Goal: Information Seeking & Learning: Learn about a topic

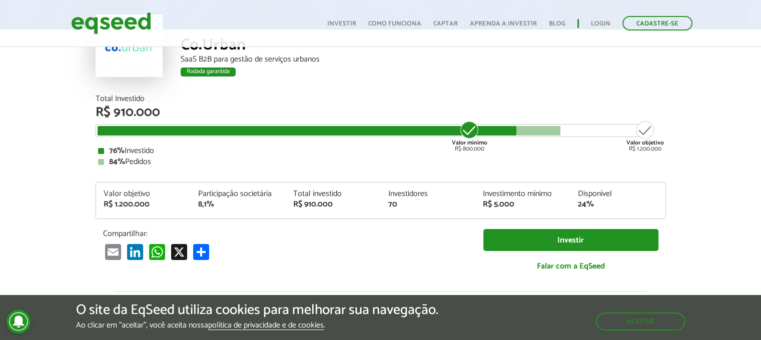
scroll to position [100, 0]
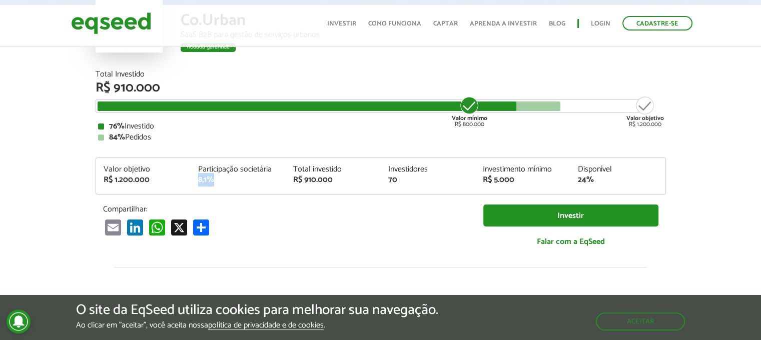
drag, startPoint x: 223, startPoint y: 182, endPoint x: 194, endPoint y: 179, distance: 29.2
click at [194, 179] on div "Participação societária 8,1%" at bounding box center [238, 175] width 95 height 19
click at [259, 216] on div "Compartilhar: Email LinkedIn WhatsApp X Compartilhar" at bounding box center [286, 220] width 380 height 31
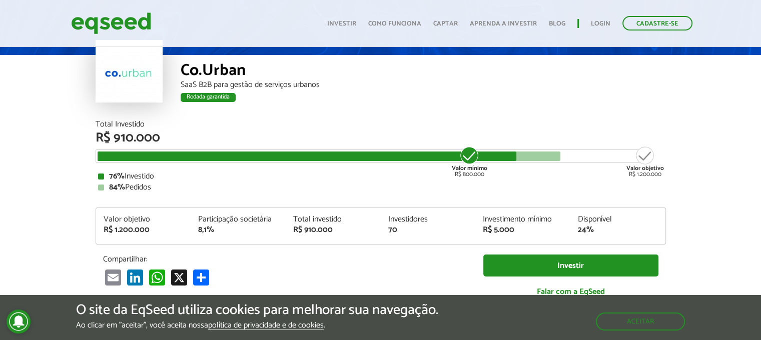
scroll to position [150, 0]
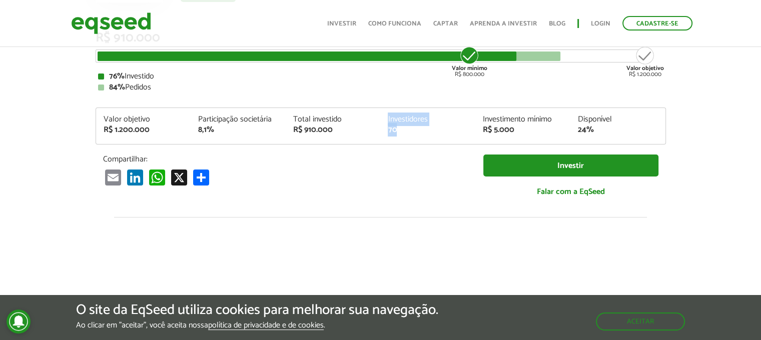
drag, startPoint x: 380, startPoint y: 128, endPoint x: 374, endPoint y: 128, distance: 6.5
click at [374, 128] on div "Valor objetivo R$ 1.200.000 Participação societária 8,1% Total investido R$ 910…" at bounding box center [381, 130] width 570 height 29
click at [363, 167] on div "Compartilhar: Email LinkedIn WhatsApp X Compartilhar" at bounding box center [286, 170] width 380 height 31
click at [592, 133] on div "24%" at bounding box center [618, 130] width 80 height 8
click at [566, 136] on div "Valor objetivo R$ 1.200.000 Participação societária 8,1% Total investido R$ 910…" at bounding box center [381, 130] width 570 height 29
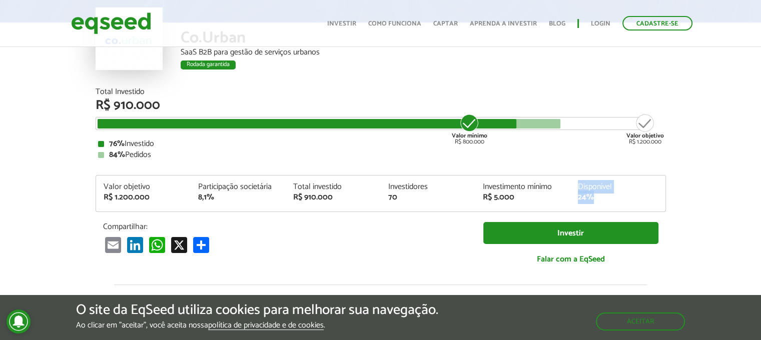
scroll to position [100, 0]
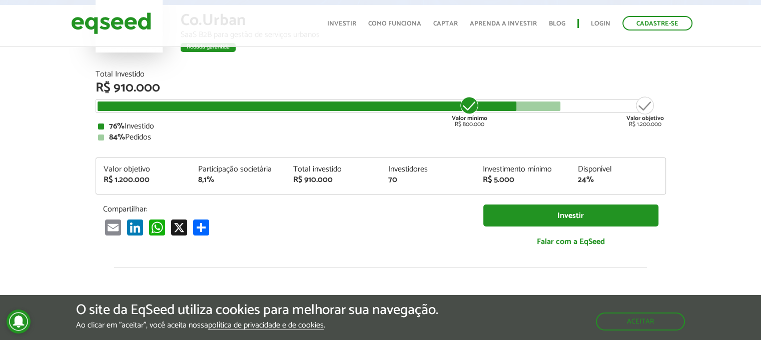
click at [370, 193] on div "Valor objetivo R$ 1.200.000 Participação societária 8,1% Total investido R$ 910…" at bounding box center [381, 180] width 570 height 29
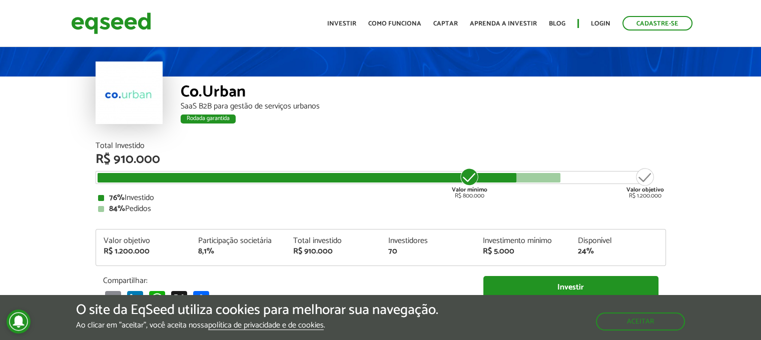
scroll to position [0, 0]
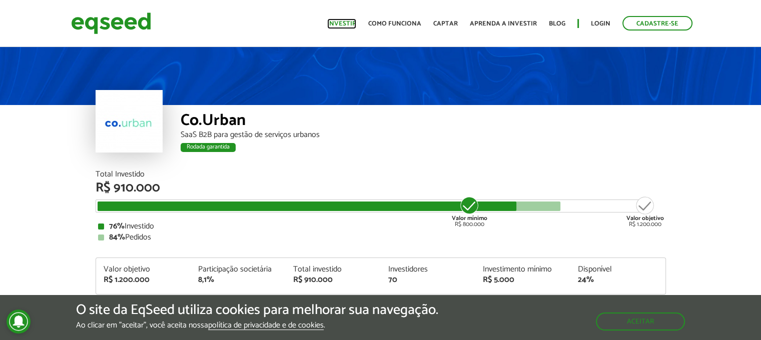
click at [352, 22] on link "Investir" at bounding box center [341, 24] width 29 height 7
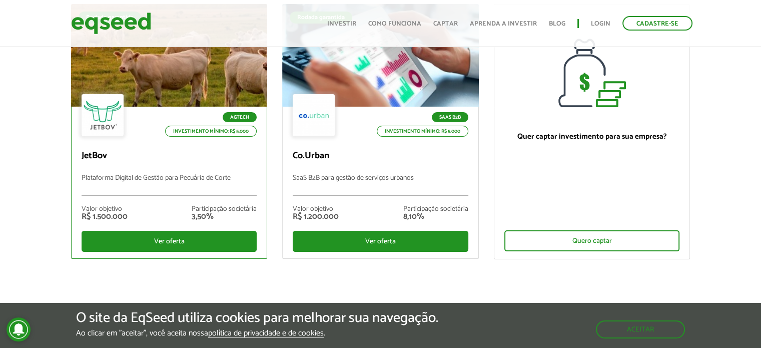
scroll to position [50, 0]
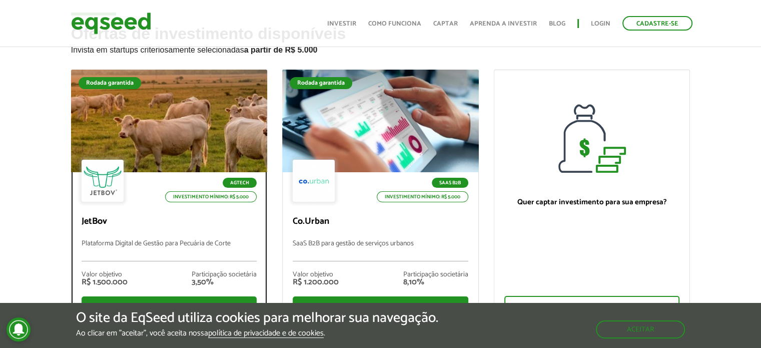
click at [229, 237] on div "Agtech Investimento mínimo: R$ 5.000 JetBov Plataforma Digital de Gestão para P…" at bounding box center [170, 248] width 196 height 152
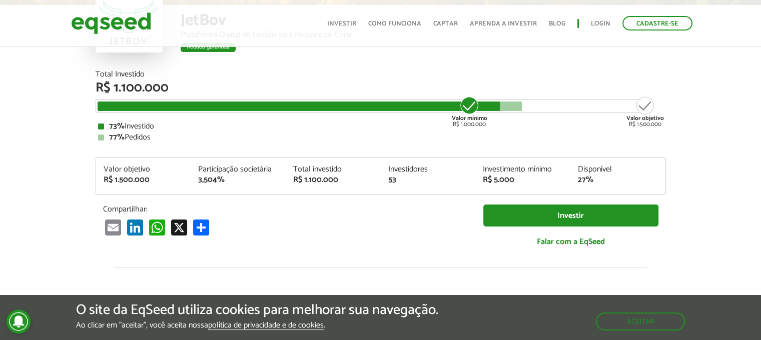
scroll to position [1210, 0]
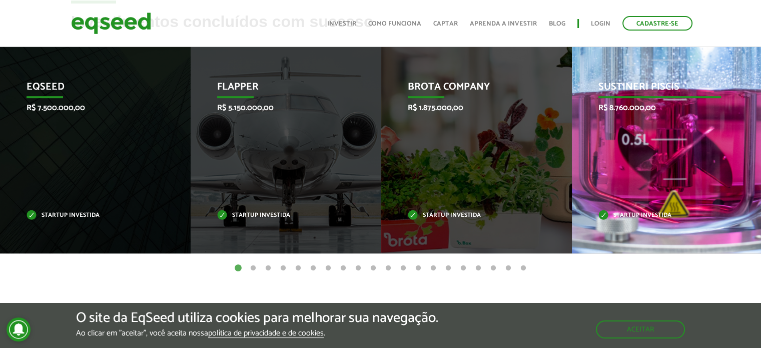
scroll to position [451, 0]
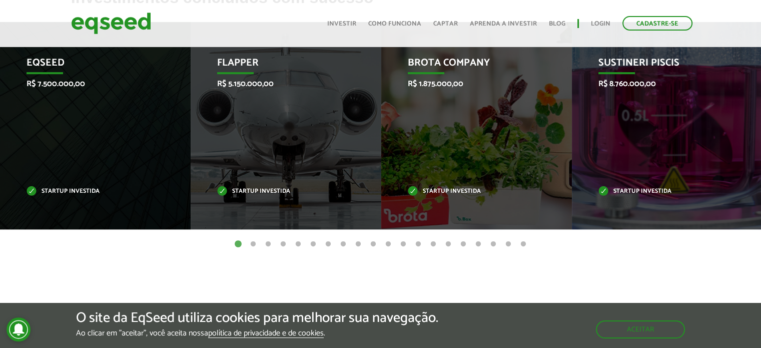
click at [251, 244] on button "2" at bounding box center [253, 244] width 10 height 10
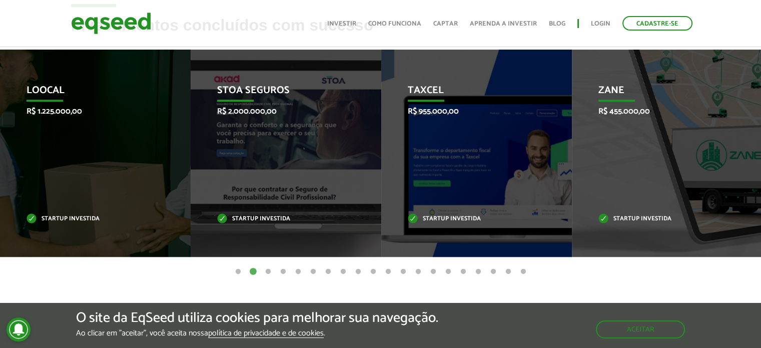
scroll to position [401, 0]
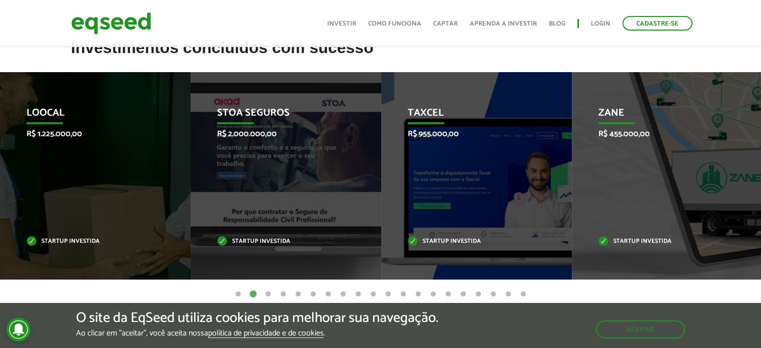
click at [268, 295] on button "3" at bounding box center [268, 294] width 10 height 10
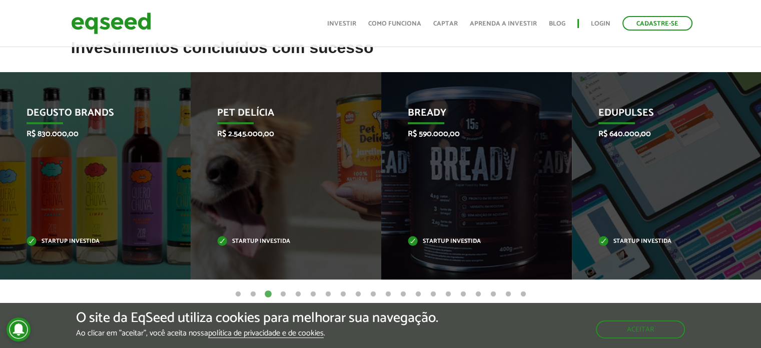
click at [268, 295] on button "3" at bounding box center [268, 294] width 10 height 10
click at [284, 294] on button "4" at bounding box center [283, 294] width 10 height 10
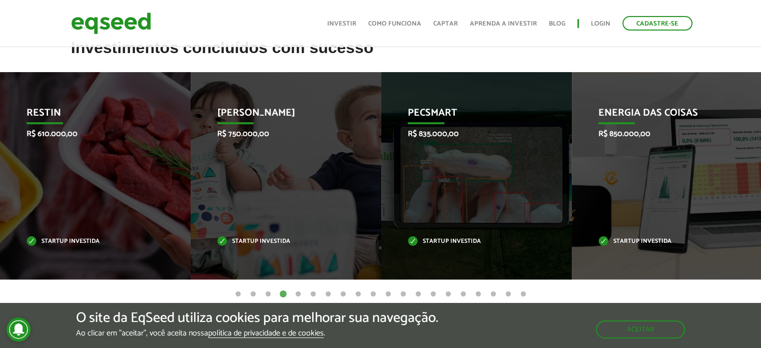
click at [299, 293] on button "5" at bounding box center [298, 294] width 10 height 10
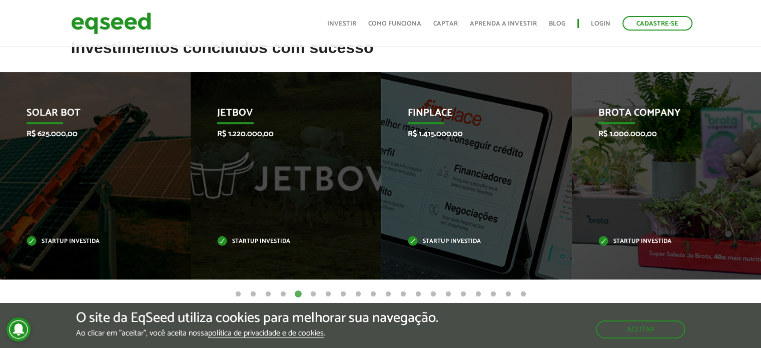
click at [310, 293] on button "6" at bounding box center [313, 294] width 10 height 10
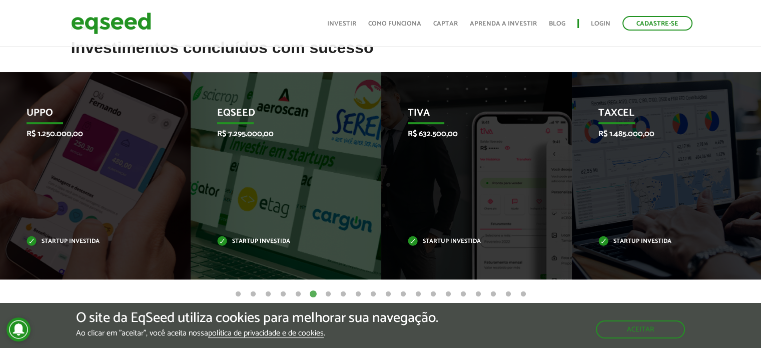
click at [324, 292] on button "7" at bounding box center [328, 294] width 10 height 10
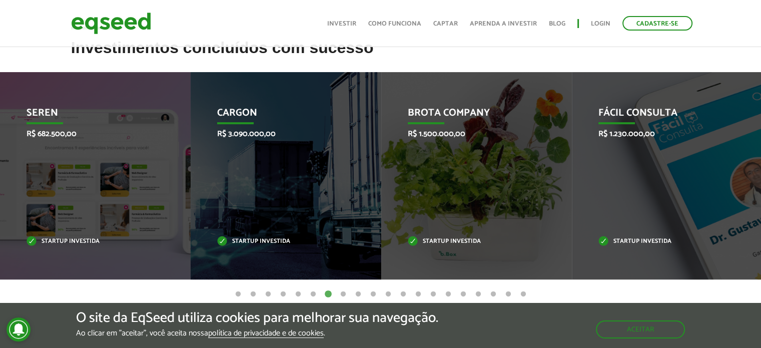
click at [345, 297] on button "8" at bounding box center [343, 294] width 10 height 10
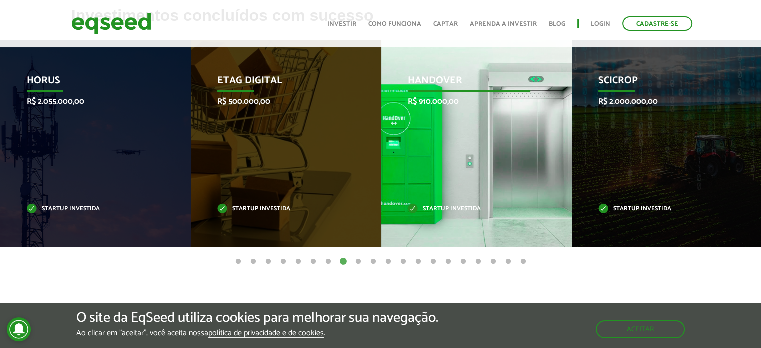
scroll to position [451, 0]
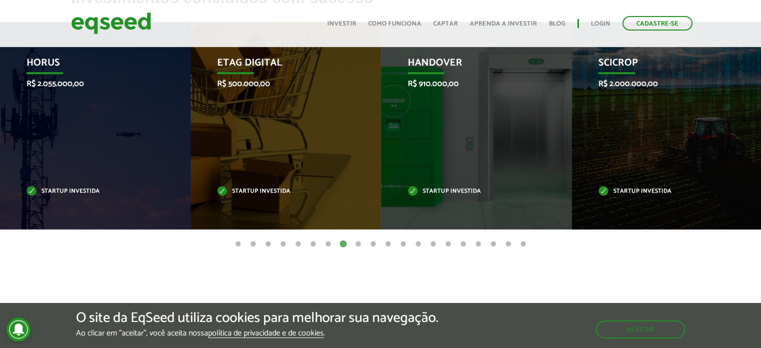
click at [360, 247] on button "9" at bounding box center [358, 244] width 10 height 10
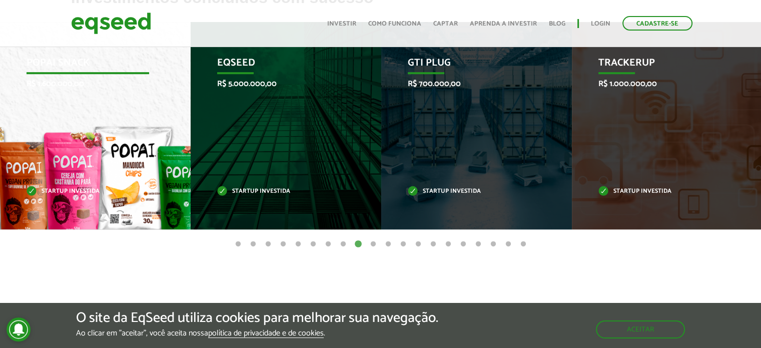
click at [116, 171] on div "Popai Snack R$ 1.600.000,00 Startup investida" at bounding box center [88, 125] width 176 height 207
click at [71, 190] on p "Startup investida" at bounding box center [88, 192] width 123 height 6
click at [90, 104] on div "Popai Snack R$ 1.600.000,00 Startup investida" at bounding box center [88, 125] width 176 height 207
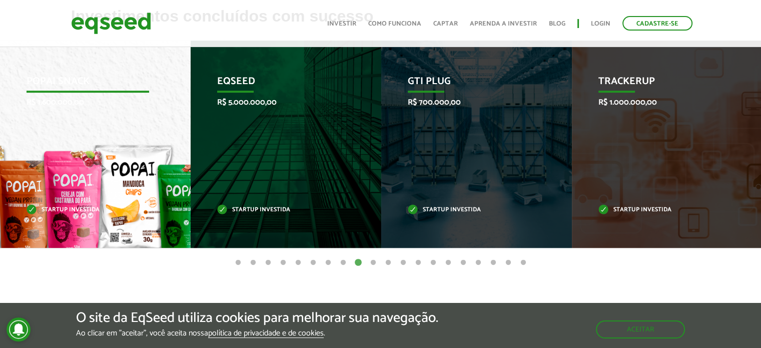
scroll to position [401, 0]
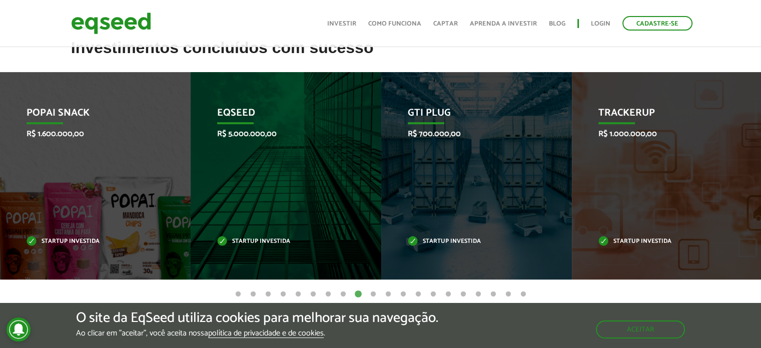
click at [344, 294] on button "8" at bounding box center [343, 294] width 10 height 10
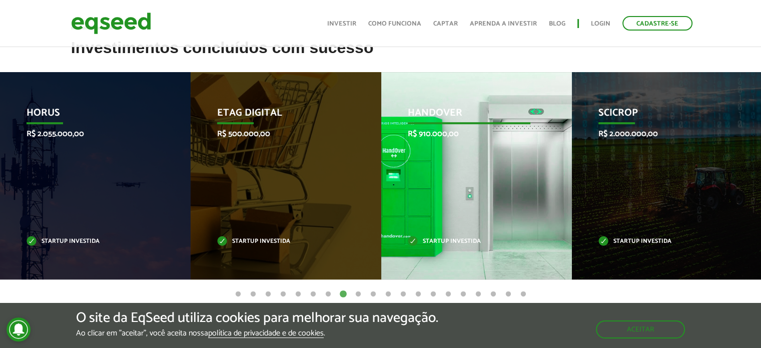
click at [453, 129] on p "R$ 910.000,00" at bounding box center [469, 134] width 123 height 10
click at [453, 232] on div "HandOver R$ 910.000,00 Startup investida" at bounding box center [469, 175] width 176 height 207
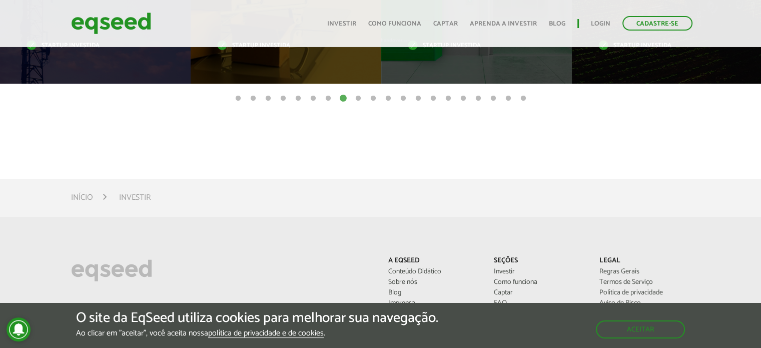
scroll to position [601, 0]
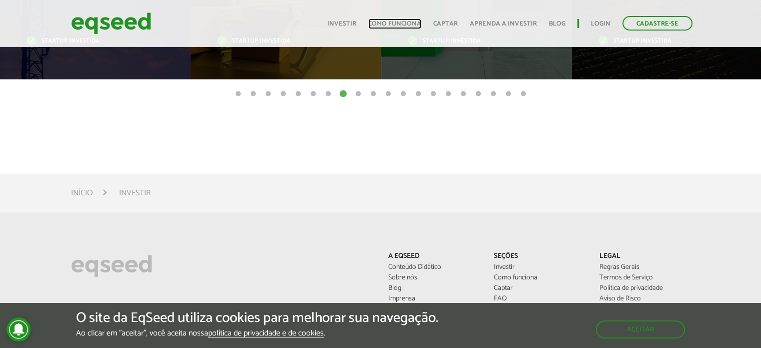
click at [416, 25] on link "Como funciona" at bounding box center [394, 24] width 53 height 7
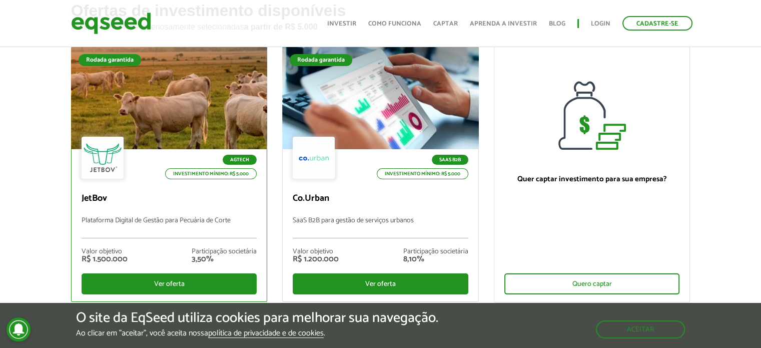
scroll to position [50, 0]
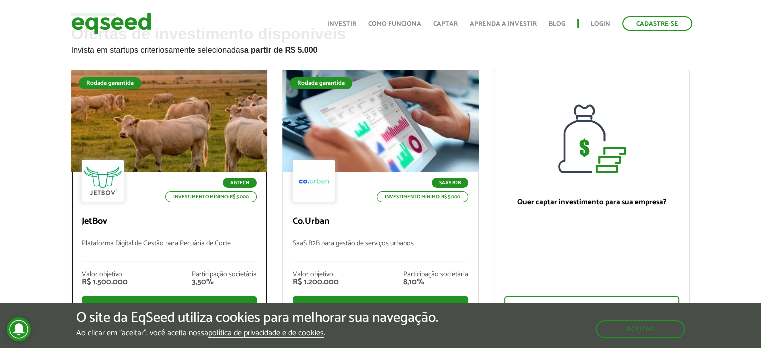
click at [116, 193] on div at bounding box center [103, 181] width 42 height 42
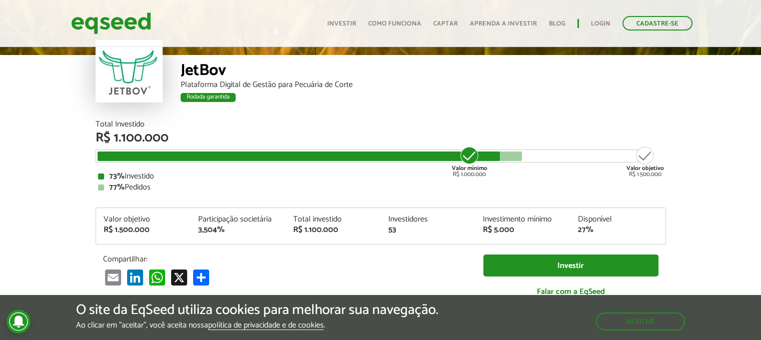
scroll to position [1208, 0]
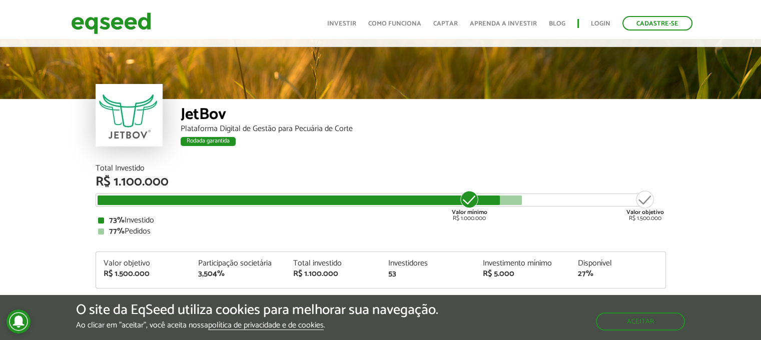
scroll to position [0, 0]
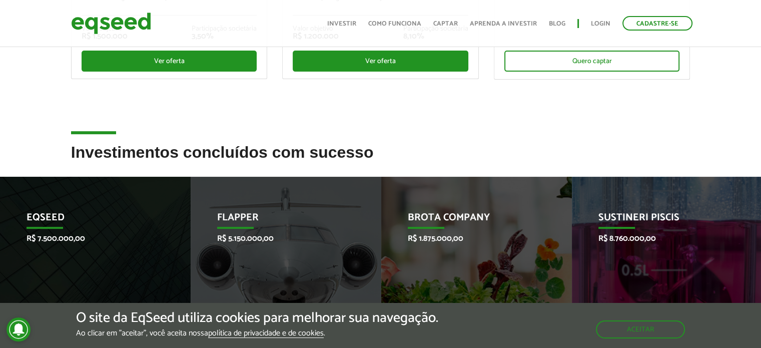
scroll to position [401, 0]
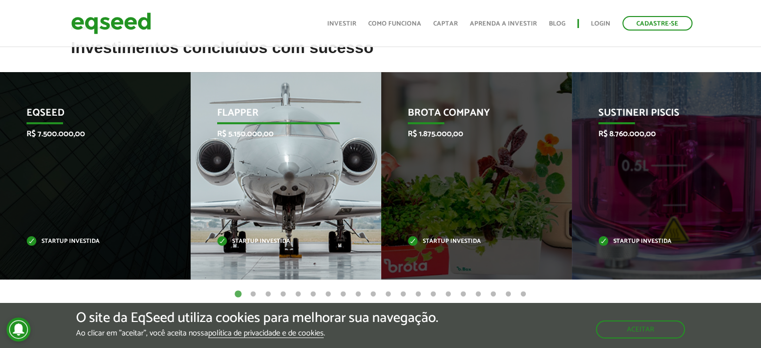
click at [233, 115] on p "Flapper" at bounding box center [278, 115] width 123 height 17
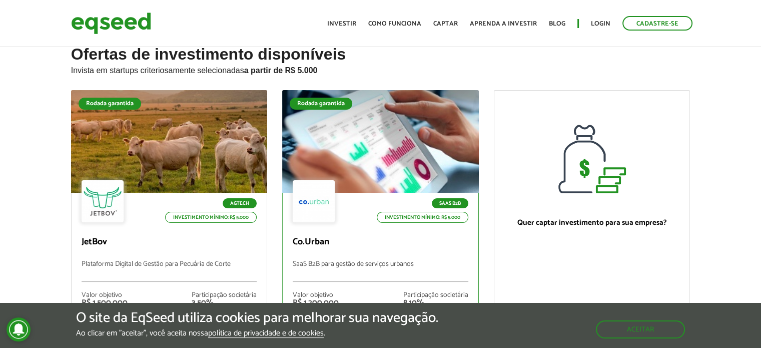
scroll to position [0, 0]
